Goal: Navigation & Orientation: Find specific page/section

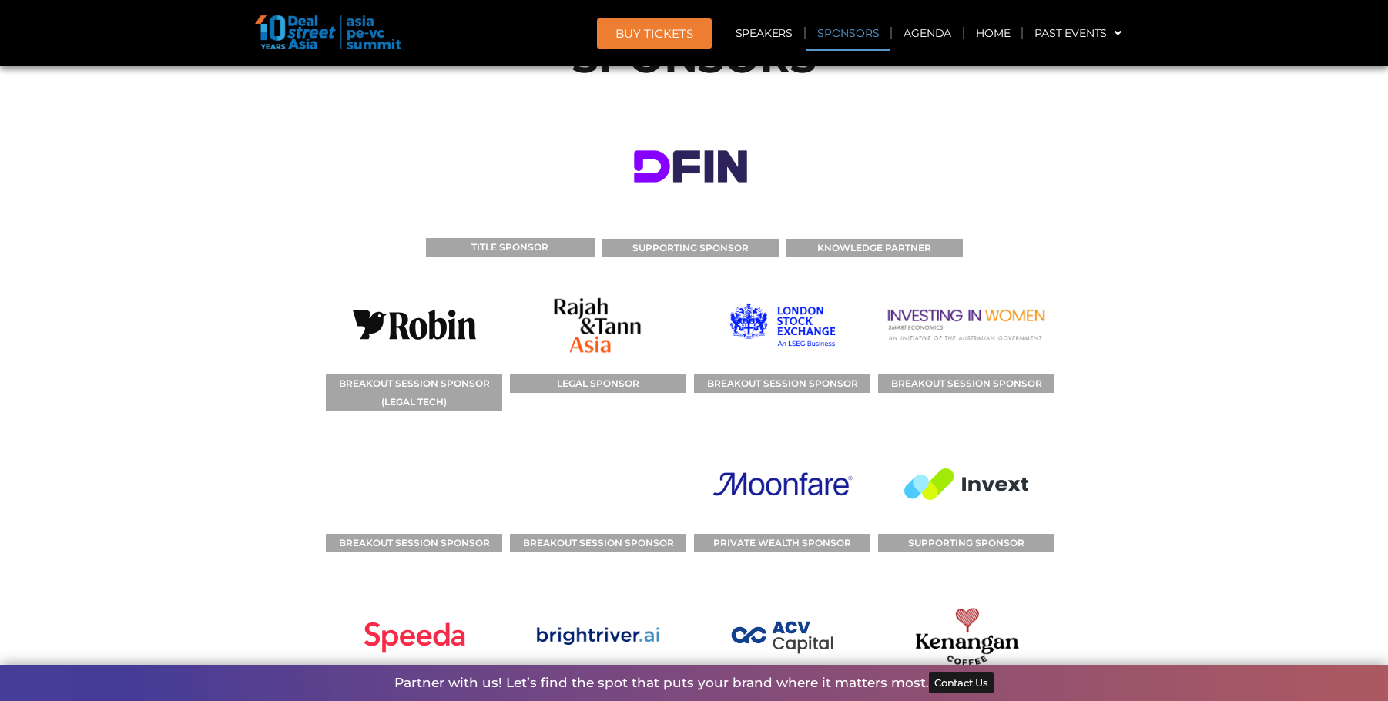
scroll to position [11471, 0]
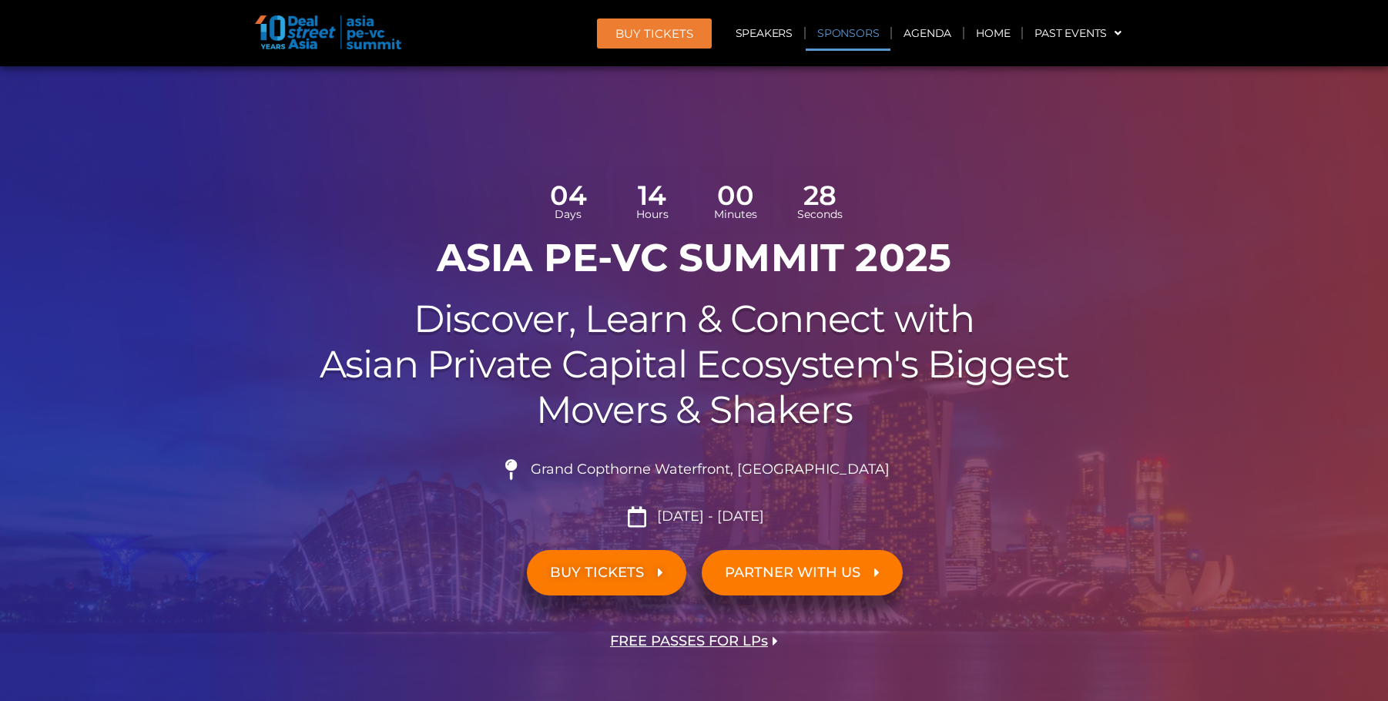
click at [852, 26] on link "Sponsors" at bounding box center [848, 32] width 85 height 35
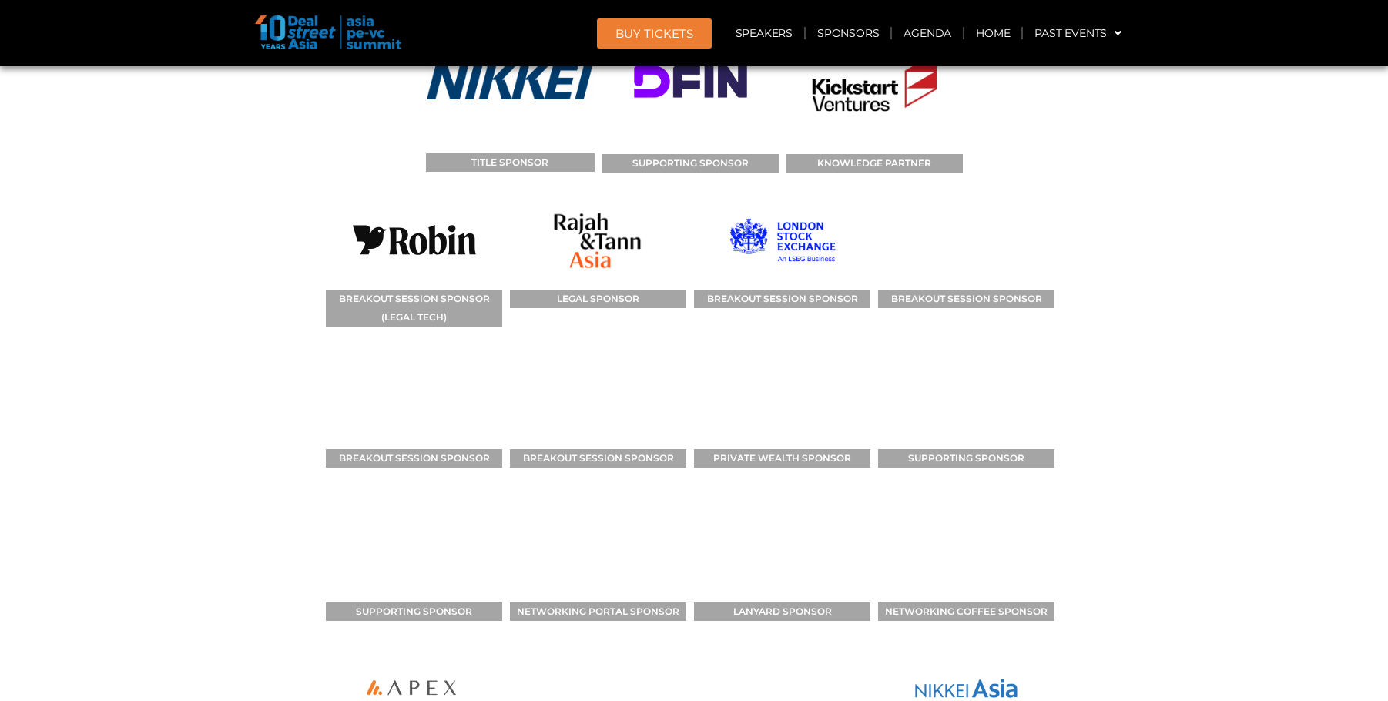
scroll to position [12518, 0]
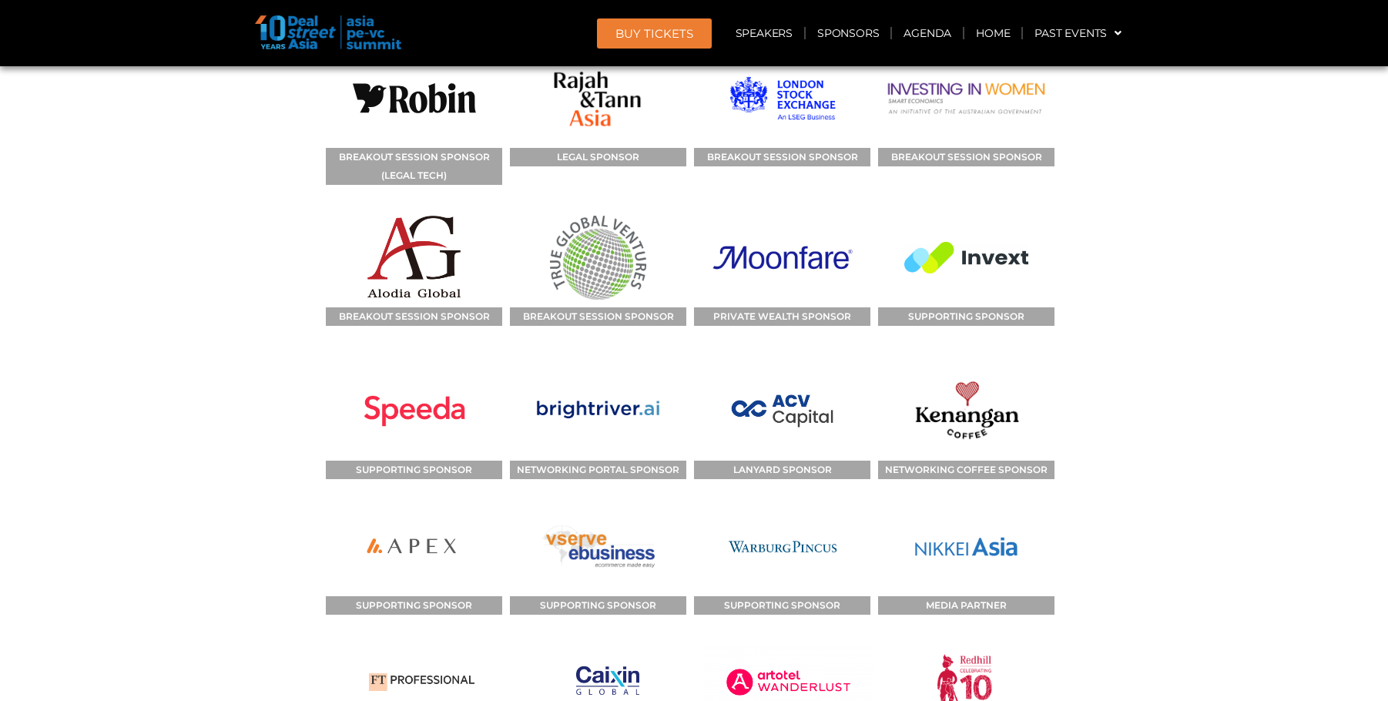
click at [1329, 402] on section "SPONSORS TITLE SPONSOR SUPPORTING SPONSOR KNOWLEDGE PARTNER BREAKOUT SESSION SP…" at bounding box center [694, 336] width 1388 height 1161
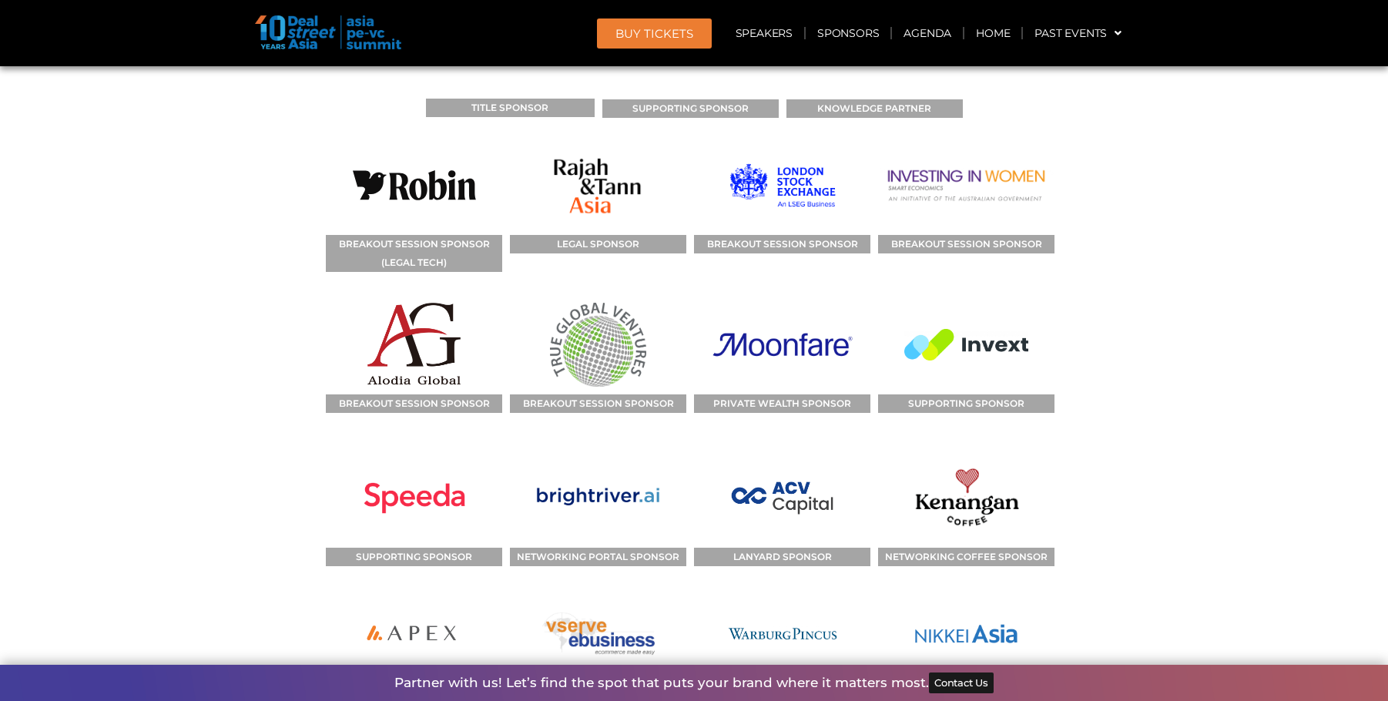
scroll to position [12287, 0]
